Goal: Check status: Check status

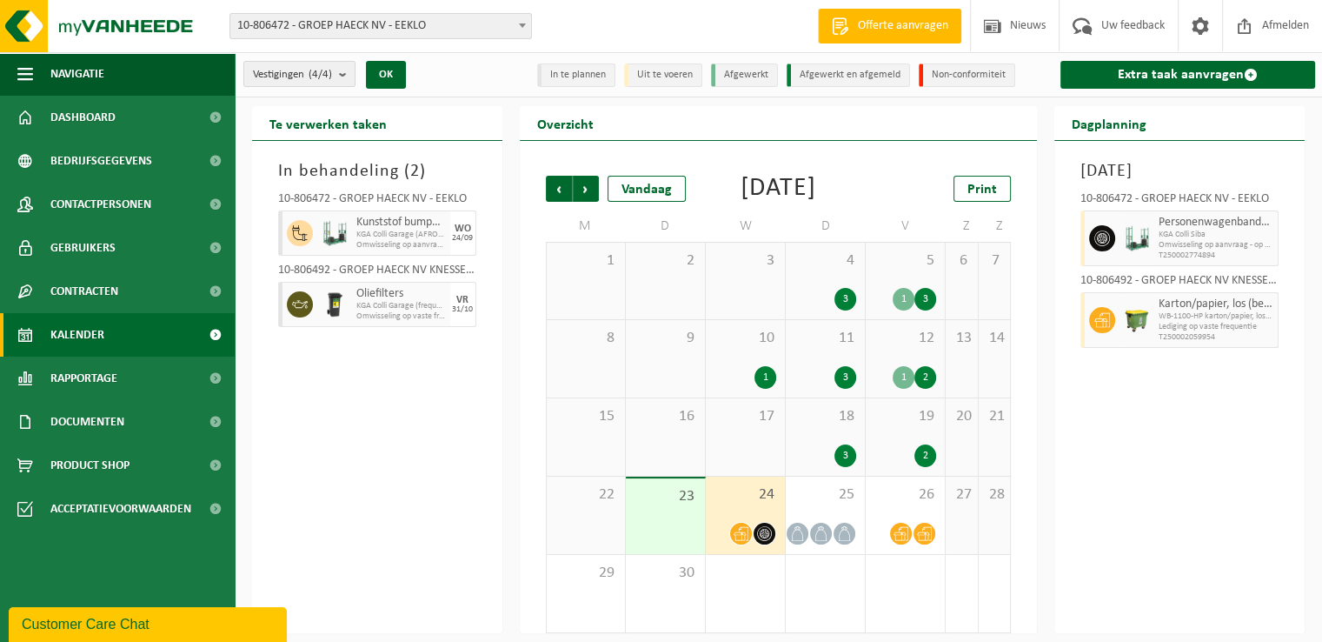
click at [442, 491] on div "In behandeling ( 2 ) 10-806472 - GROEP HAECK NV - EEKLO Kunststof bumpers KGA C…" at bounding box center [377, 387] width 250 height 492
click at [46, 335] on link "Kalender" at bounding box center [117, 334] width 235 height 43
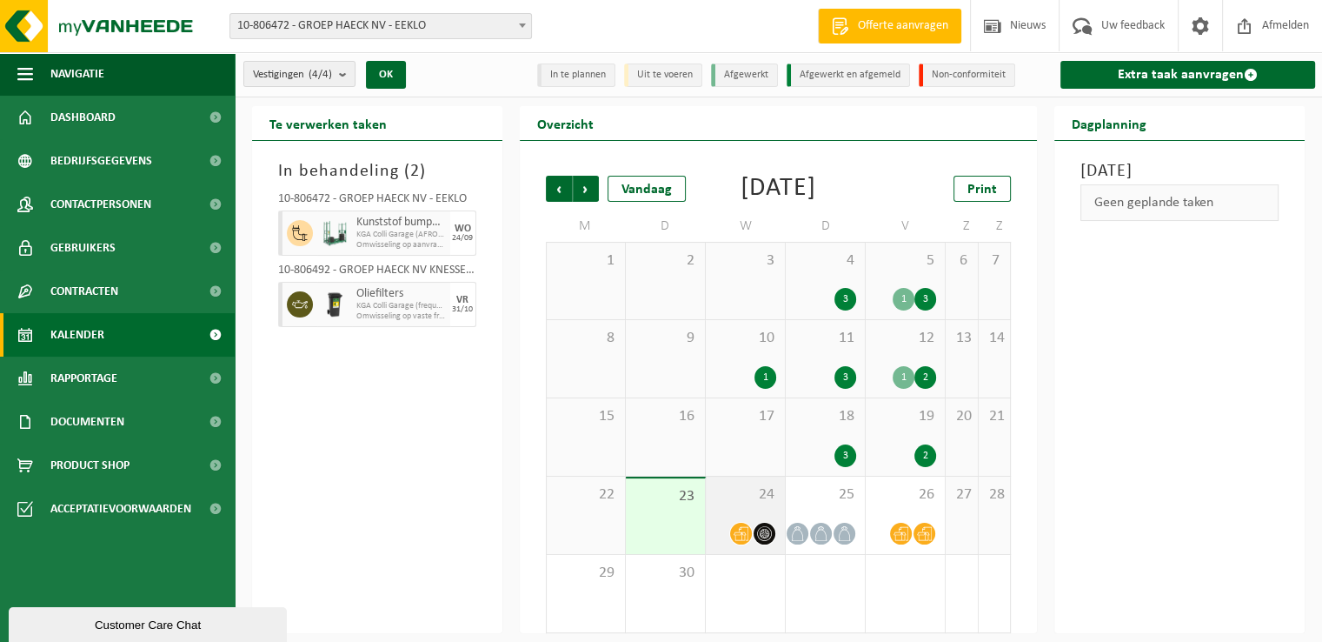
click at [755, 504] on span "24" at bounding box center [746, 494] width 62 height 19
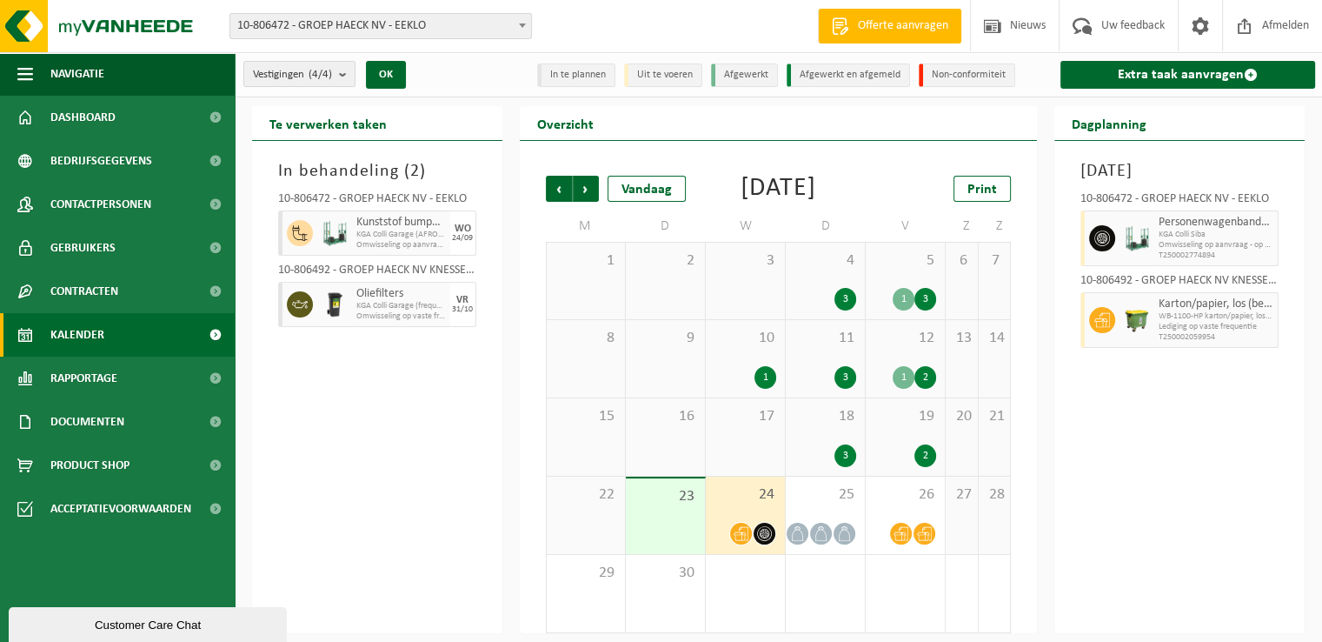
click at [444, 472] on div "In behandeling ( 2 ) 10-806472 - GROEP HAECK NV - EEKLO Kunststof bumpers KGA C…" at bounding box center [377, 387] width 250 height 492
